Goal: Task Accomplishment & Management: Manage account settings

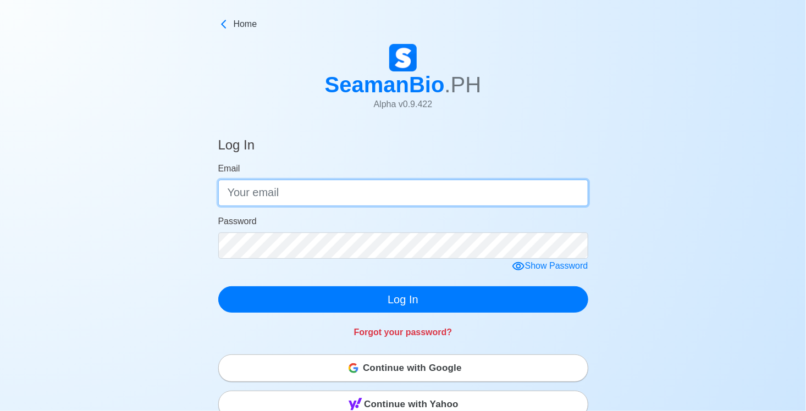
click at [375, 202] on input "Email" at bounding box center [403, 193] width 370 height 26
type input "[EMAIL_ADDRESS][DOMAIN_NAME]"
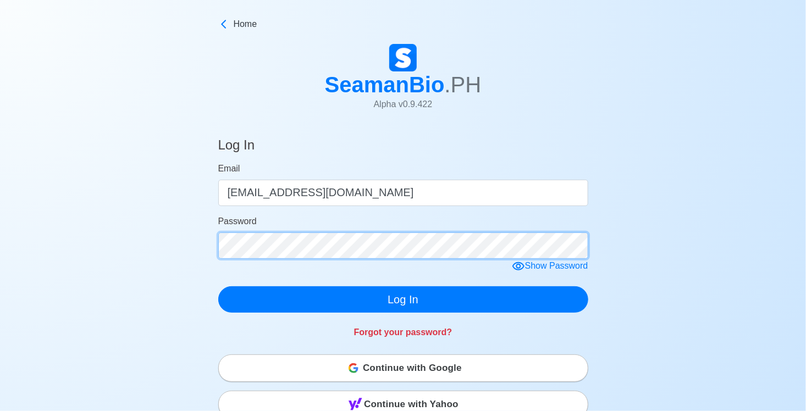
click button "Log In" at bounding box center [403, 299] width 370 height 26
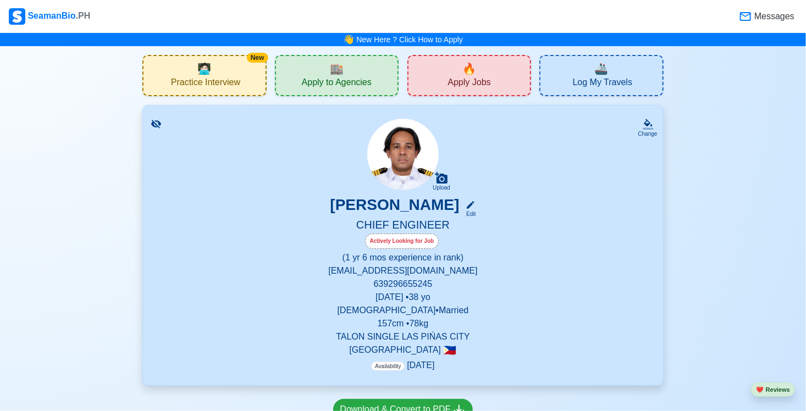
click at [380, 299] on p "[DATE] • [DEMOGRAPHIC_DATA]" at bounding box center [402, 297] width 493 height 13
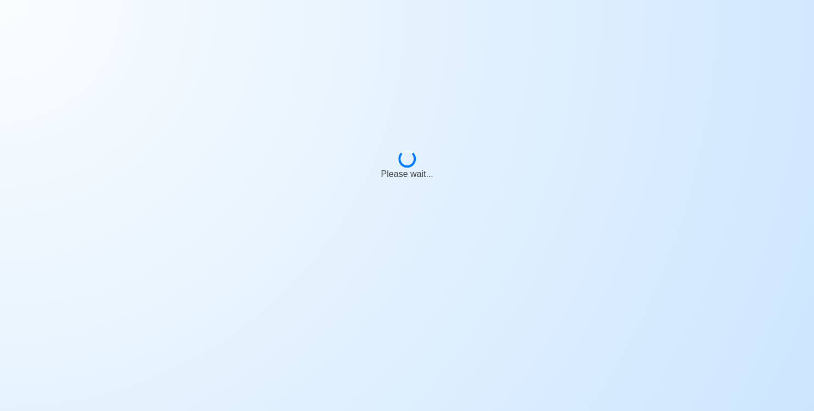
select select "Actively Looking for Job"
select select "Visible for Hiring"
select select "Married"
select select "[DEMOGRAPHIC_DATA]"
select select "PH"
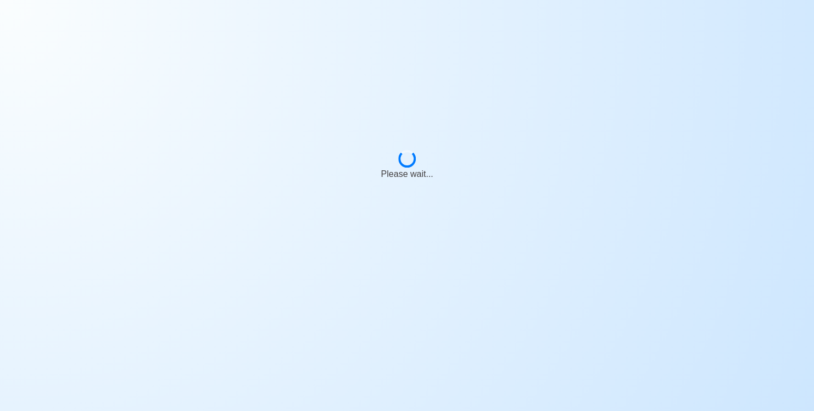
select select "1"
select select "6"
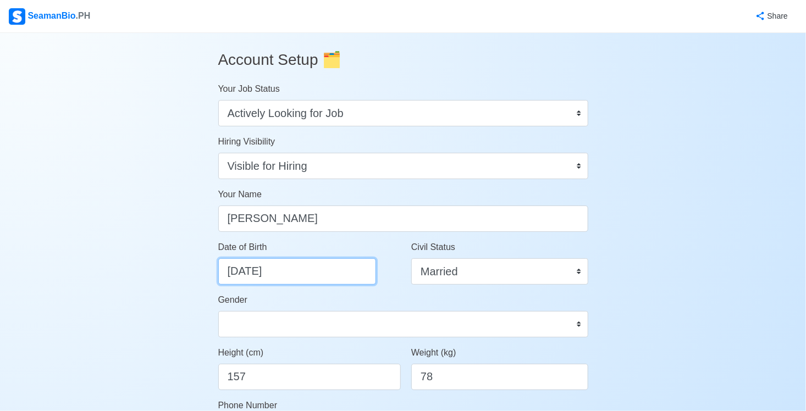
click at [238, 272] on input "[DATE]" at bounding box center [297, 271] width 158 height 26
select select "****"
select select "******"
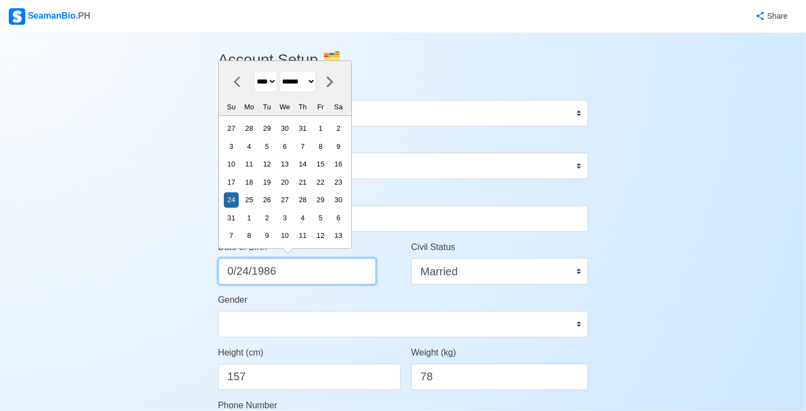
type input "[DATE]"
select select "*********"
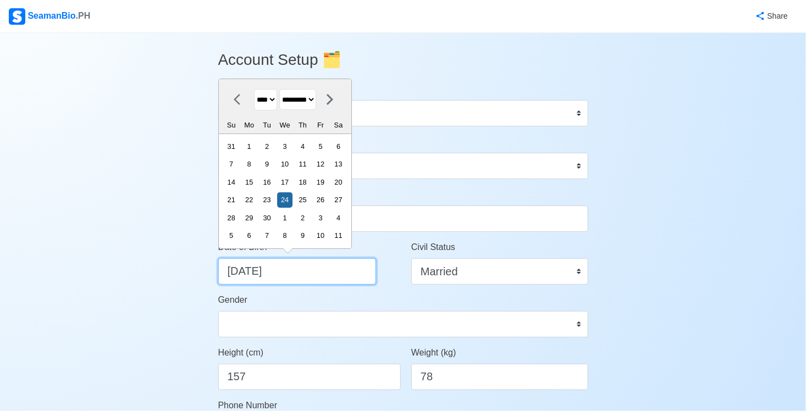
type input "[DATE]"
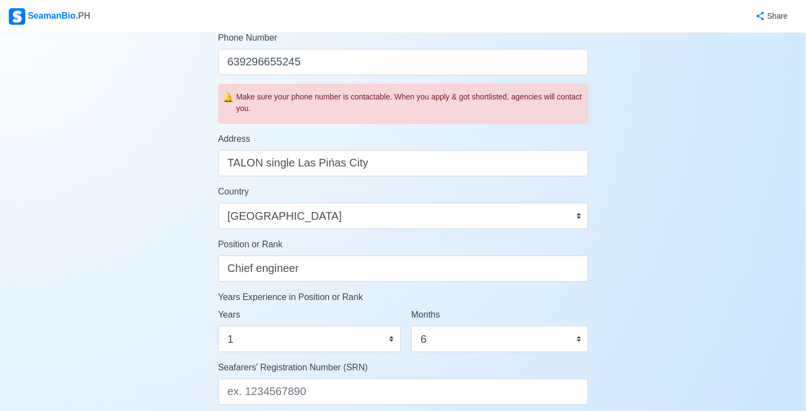
scroll to position [378, 0]
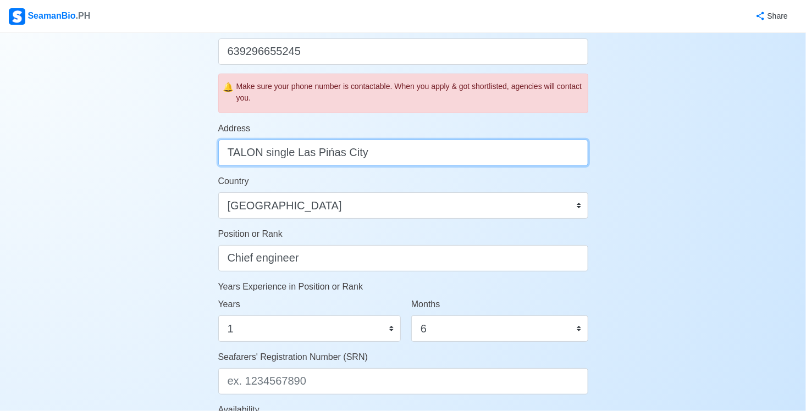
click at [297, 153] on input "TALON single Las Pińas City" at bounding box center [403, 153] width 370 height 26
click at [291, 154] on input "TALON single Las Pińas City" at bounding box center [403, 153] width 370 height 26
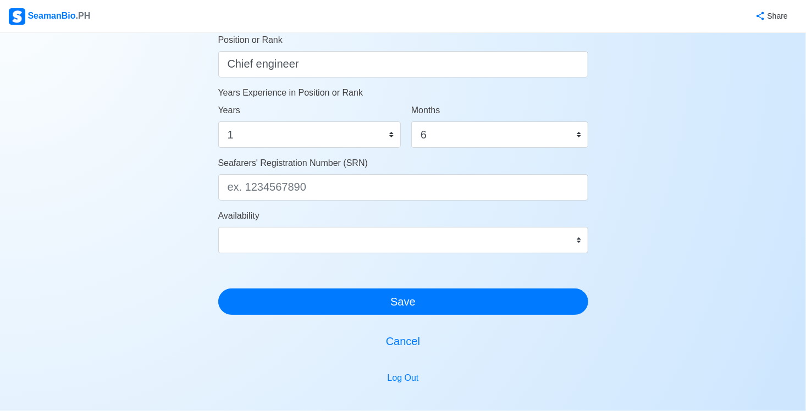
scroll to position [574, 0]
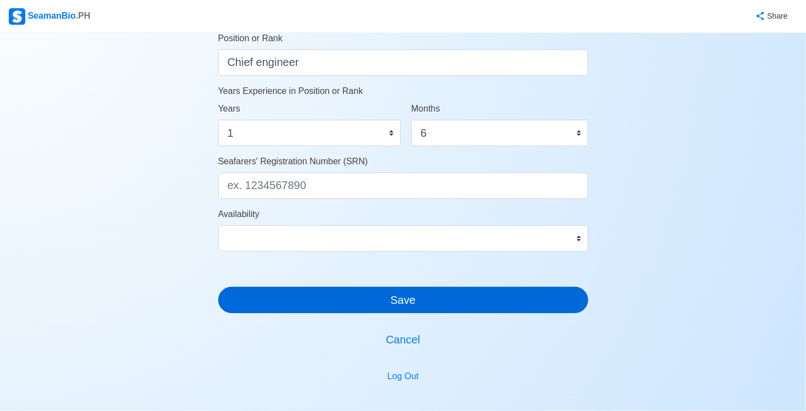
type input "TALON singko Las Pińas City"
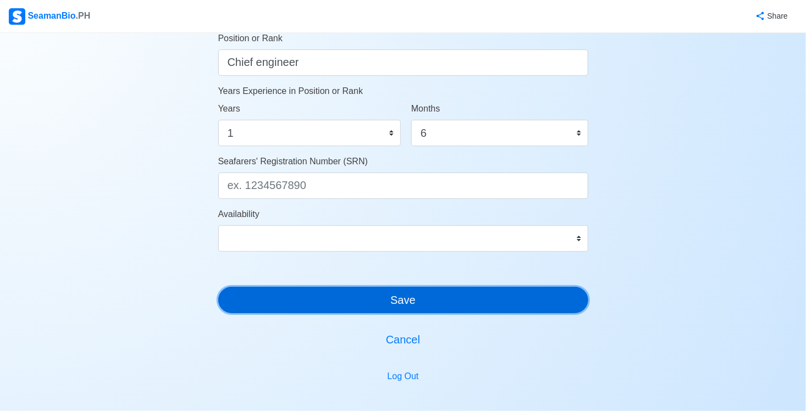
click at [397, 305] on button "Save" at bounding box center [403, 300] width 370 height 26
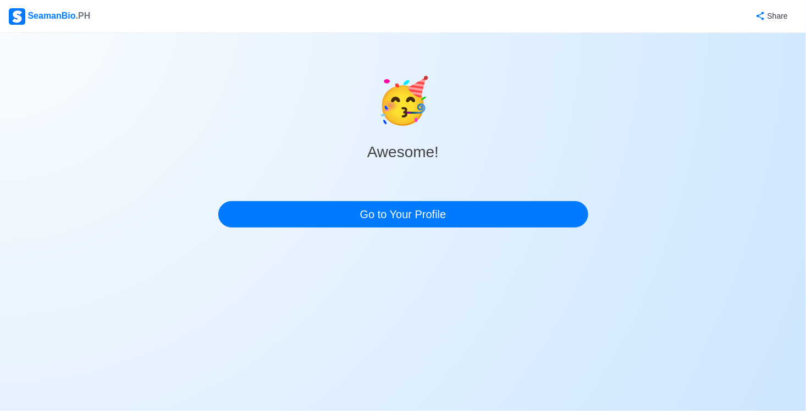
scroll to position [0, 0]
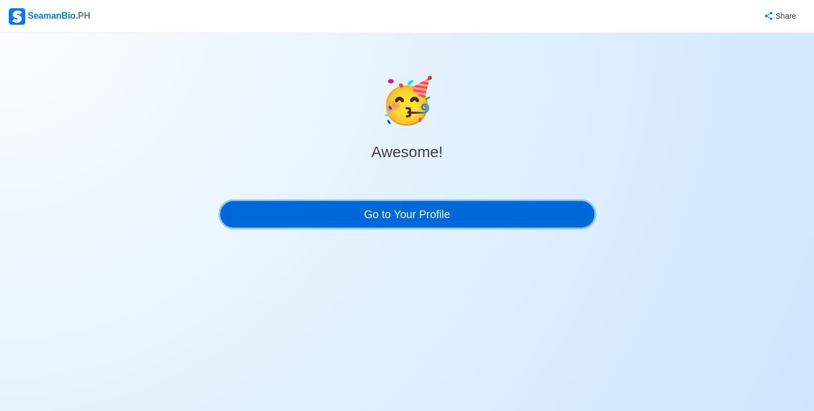
click at [436, 207] on link "Go to Your Profile" at bounding box center [407, 214] width 374 height 26
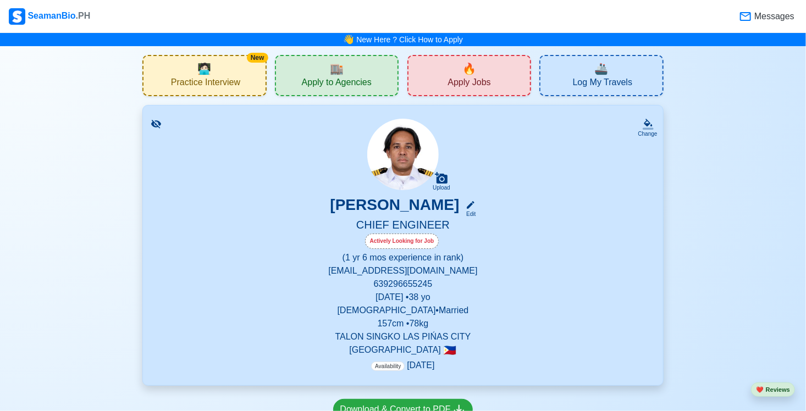
click at [347, 67] on div "🏬 Apply to Agencies" at bounding box center [337, 75] width 124 height 41
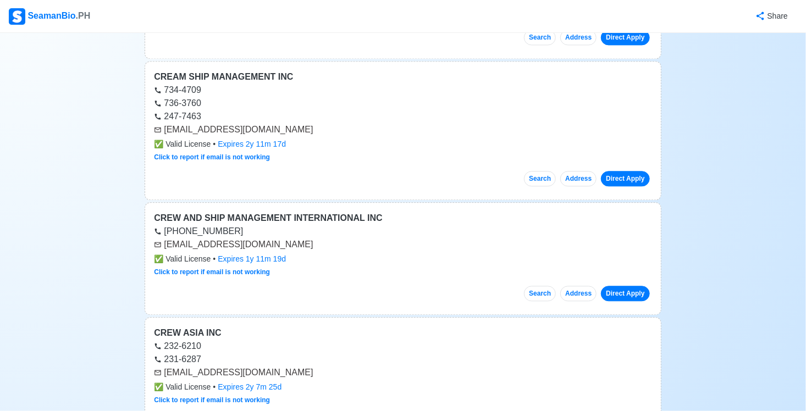
scroll to position [3194, 0]
